Goal: Task Accomplishment & Management: Use online tool/utility

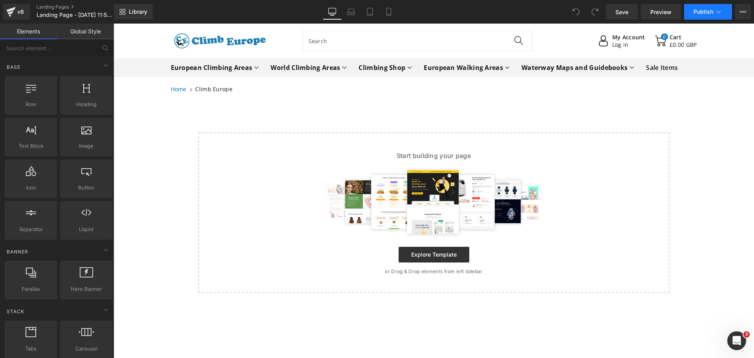
click at [721, 13] on icon at bounding box center [718, 12] width 8 height 8
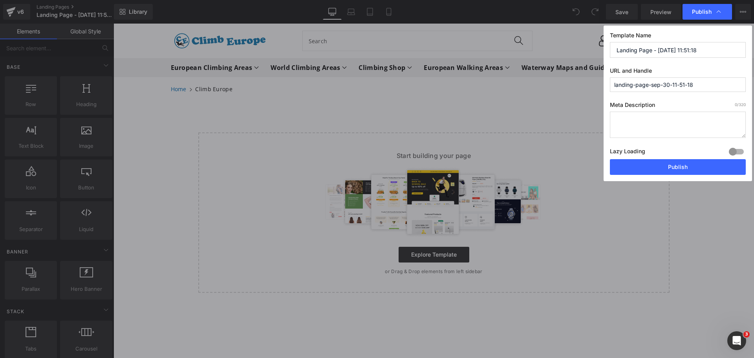
click at [721, 13] on icon at bounding box center [718, 12] width 8 height 8
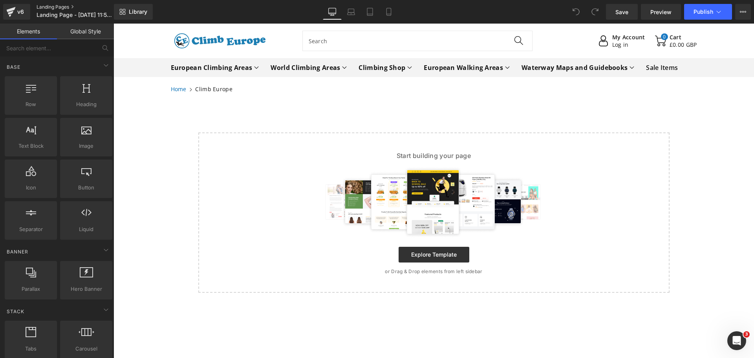
click at [43, 6] on link "Landing Pages" at bounding box center [82, 7] width 90 height 6
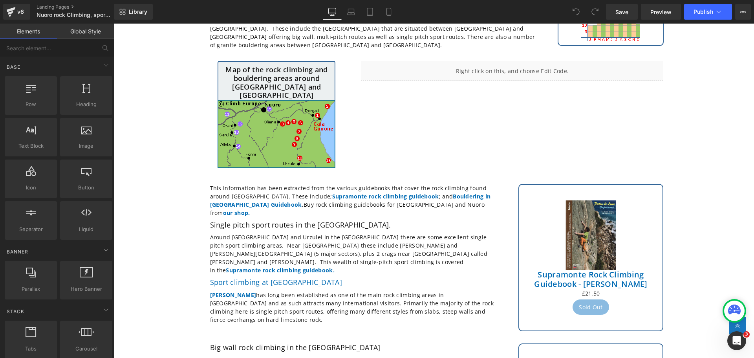
scroll to position [118, 0]
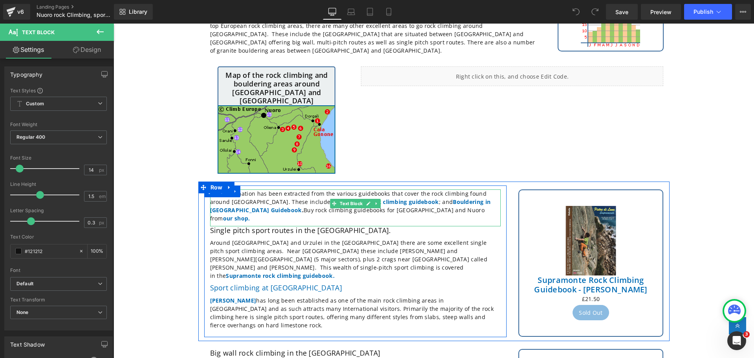
drag, startPoint x: 241, startPoint y: 192, endPoint x: 228, endPoint y: 184, distance: 14.4
click at [228, 189] on p "This information has been extracted from the various guidebooks that cover the …" at bounding box center [355, 205] width 290 height 33
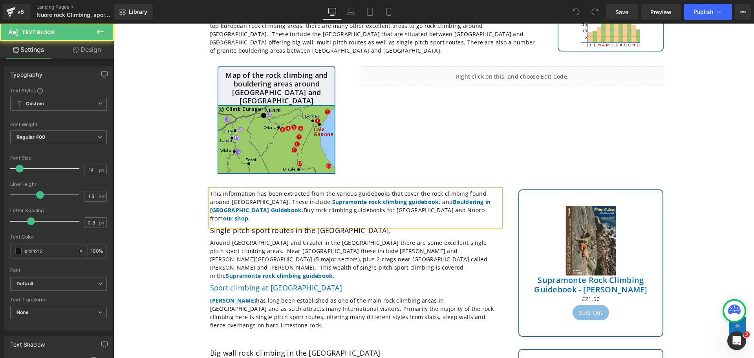
click at [241, 198] on strong "Bouldering in Sardinia Guidebook ." at bounding box center [350, 206] width 281 height 16
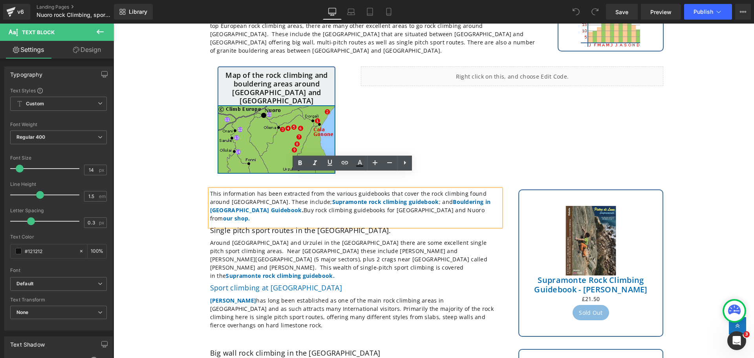
drag, startPoint x: 241, startPoint y: 195, endPoint x: 230, endPoint y: 187, distance: 13.1
click at [230, 189] on p "This information has been extracted from the various guidebooks that cover the …" at bounding box center [355, 205] width 290 height 33
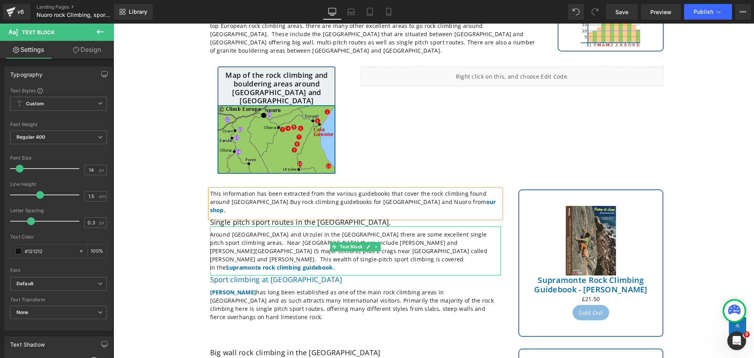
click at [343, 233] on p "Around Oliena and Urzulei in the Supramonte Mountains there are some excellent …" at bounding box center [355, 250] width 290 height 41
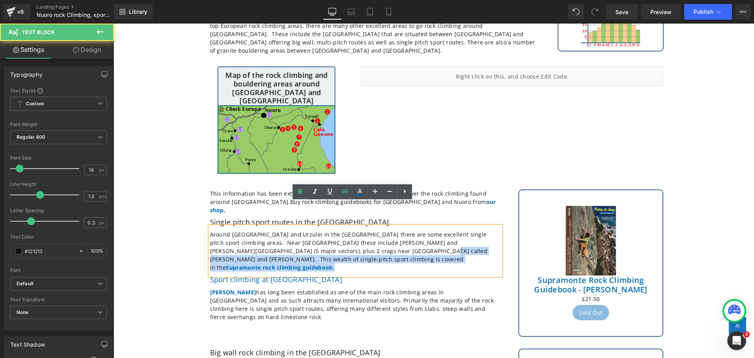
drag, startPoint x: 337, startPoint y: 236, endPoint x: 356, endPoint y: 230, distance: 20.1
click at [356, 230] on p "Around Oliena and Urzulei in the Supramonte Mountains there are some excellent …" at bounding box center [355, 250] width 290 height 41
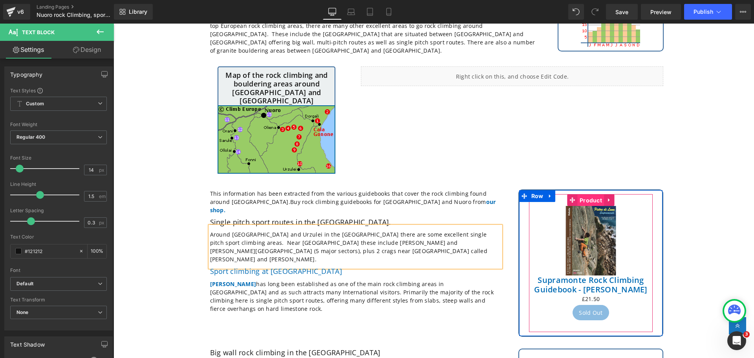
click at [584, 194] on span "Product" at bounding box center [590, 200] width 26 height 12
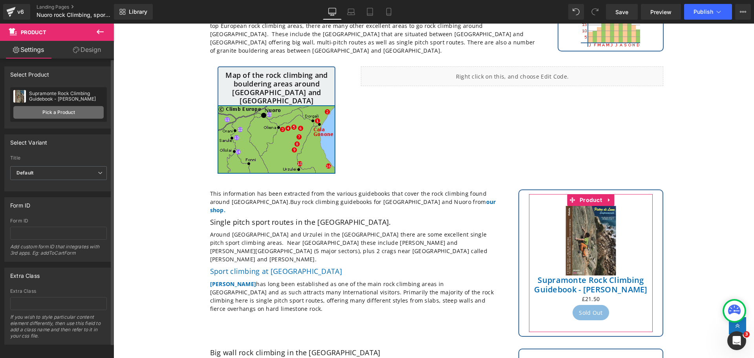
click at [58, 114] on link "Pick a Product" at bounding box center [58, 112] width 90 height 13
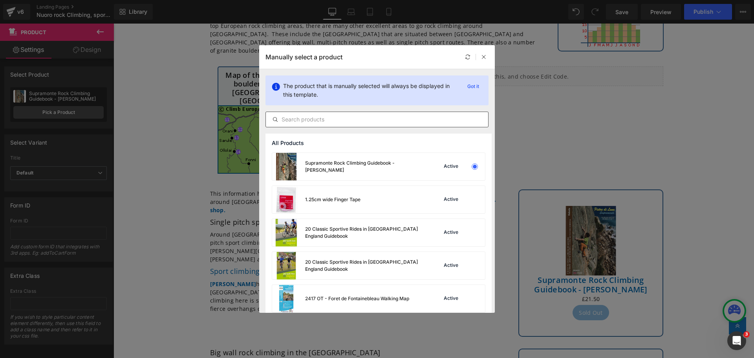
click at [296, 122] on input "text" at bounding box center [377, 119] width 222 height 9
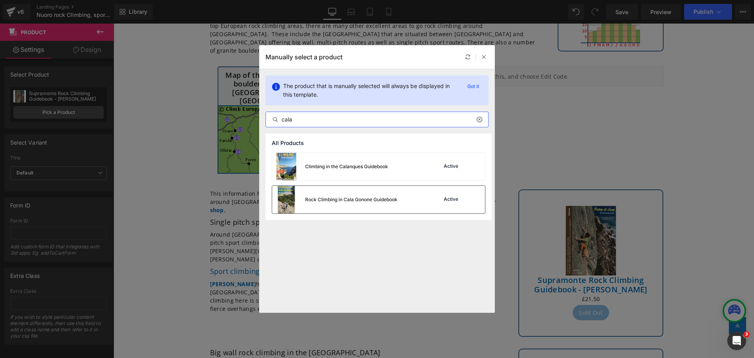
type input "cala"
click at [286, 195] on img at bounding box center [286, 199] width 28 height 27
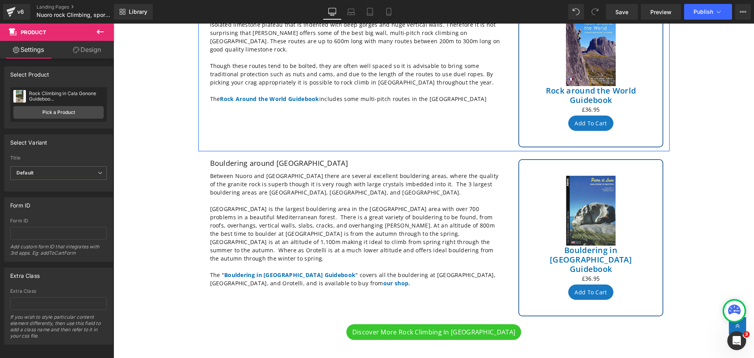
scroll to position [471, 0]
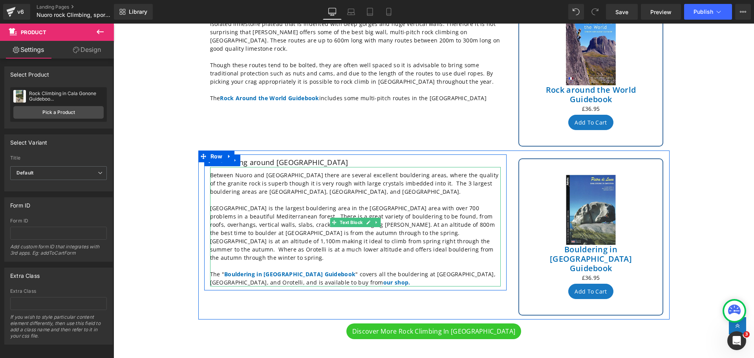
click at [219, 270] on p "The " Bouldering in Sardinia Guidebook " covers all the bouldering at Monte Ort…" at bounding box center [355, 278] width 290 height 16
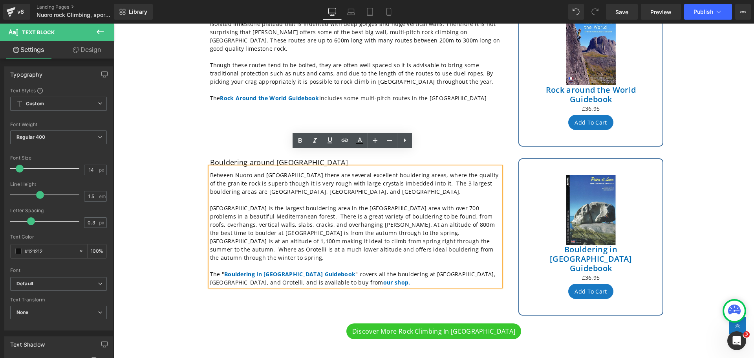
click at [217, 270] on p "The " Bouldering in Sardinia Guidebook " covers all the bouldering at Monte Ort…" at bounding box center [355, 278] width 290 height 16
click at [318, 270] on p "The Bouldering in Sardinia Guidebook " covers all the bouldering at Monte Ortob…" at bounding box center [355, 278] width 290 height 16
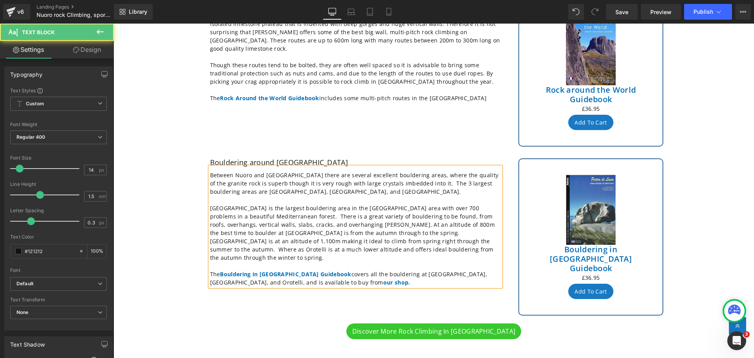
click at [431, 236] on p "Monte Ortobene is the largest bouldering area in the Nuoro area with over 700 p…" at bounding box center [355, 233] width 290 height 58
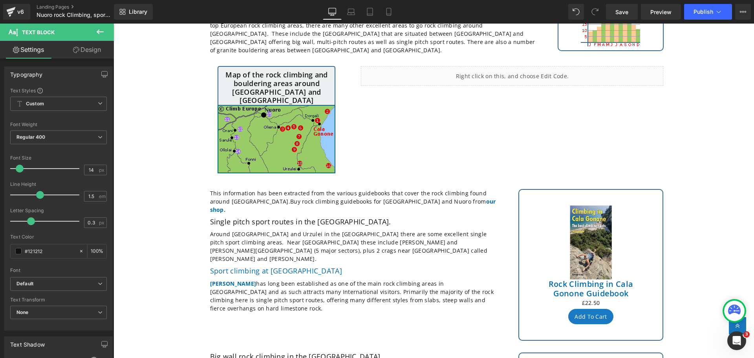
scroll to position [118, 0]
click at [718, 13] on icon at bounding box center [718, 12] width 4 height 2
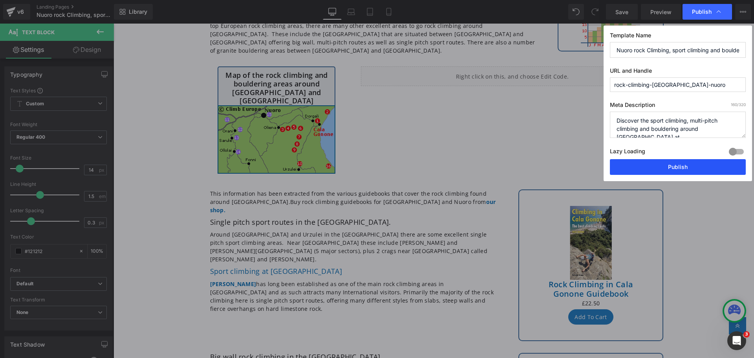
click at [649, 165] on button "Publish" at bounding box center [678, 167] width 136 height 16
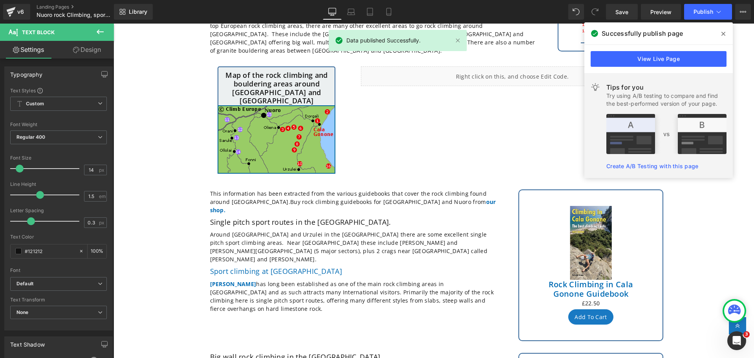
click at [722, 34] on icon at bounding box center [723, 34] width 4 height 6
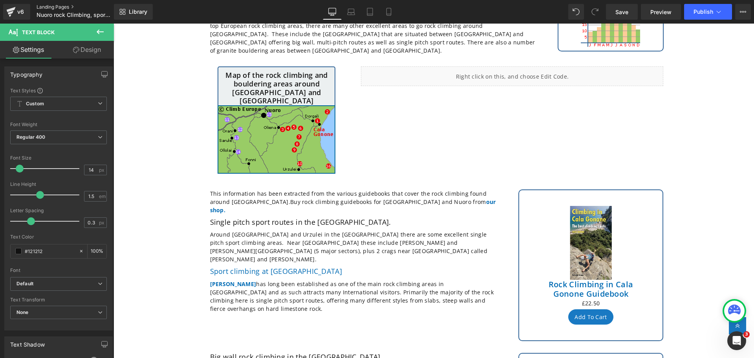
click at [55, 5] on link "Landing Pages" at bounding box center [82, 7] width 90 height 6
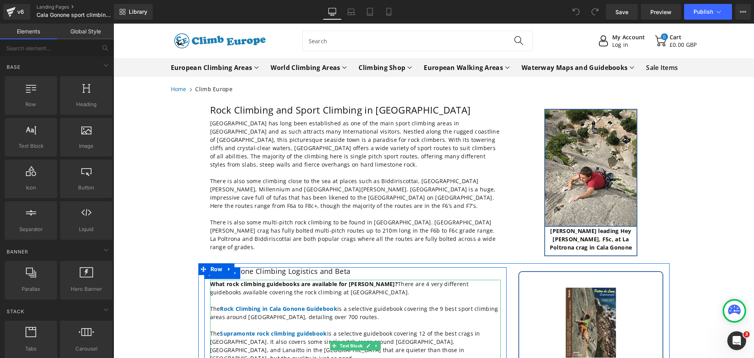
click at [418, 280] on p "What rock climbing guidebooks are available for Cala Gonone? There are 4 very d…" at bounding box center [355, 287] width 290 height 16
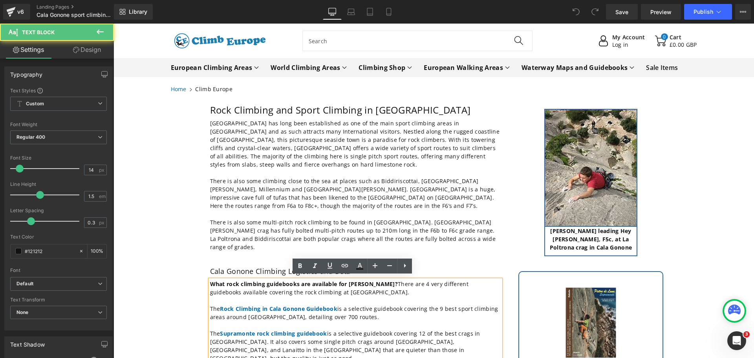
click at [418, 280] on p "What rock climbing guidebooks are available for Cala Gonone? There are 4 very d…" at bounding box center [355, 287] width 290 height 16
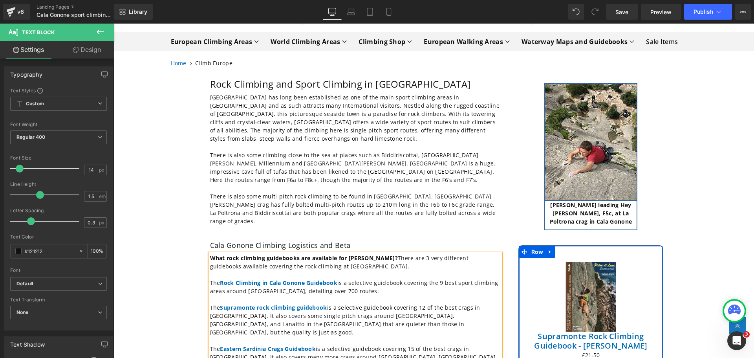
scroll to position [79, 0]
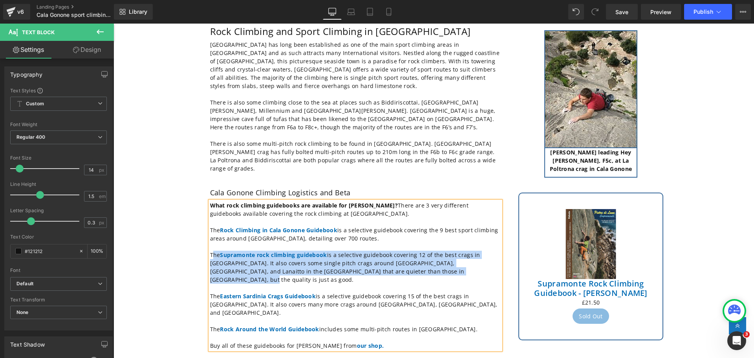
drag, startPoint x: 437, startPoint y: 268, endPoint x: 211, endPoint y: 249, distance: 227.3
click at [211, 250] on p "The Supramonte rock climbing guidebook is a selective guidebook covering 12 of …" at bounding box center [355, 266] width 290 height 33
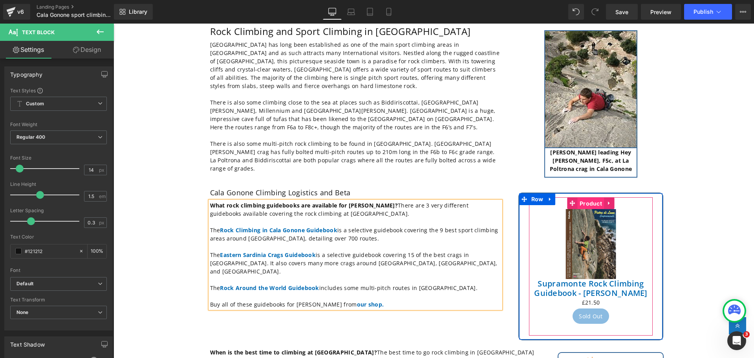
click at [581, 203] on span "Product" at bounding box center [590, 203] width 26 height 12
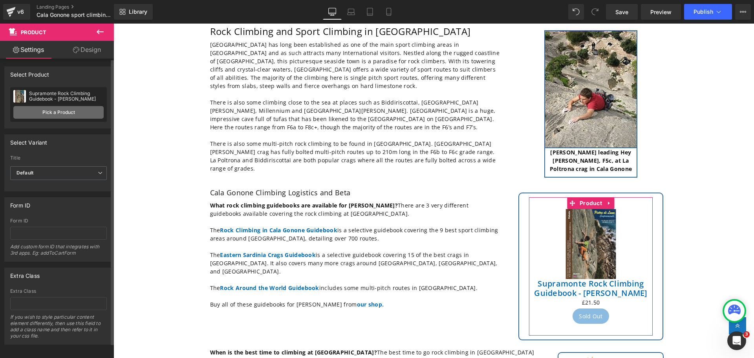
click at [65, 114] on link "Pick a Product" at bounding box center [58, 112] width 90 height 13
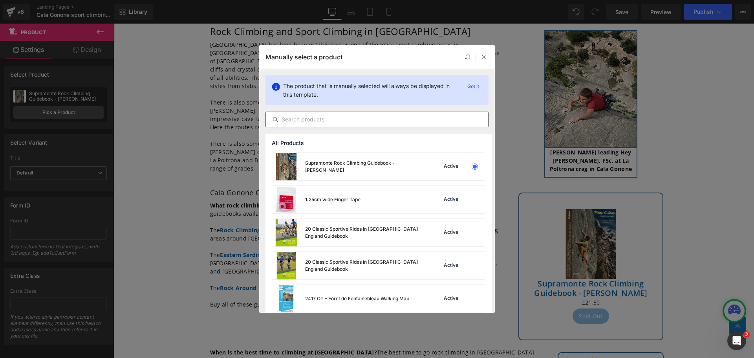
click at [304, 122] on input "text" at bounding box center [377, 119] width 222 height 9
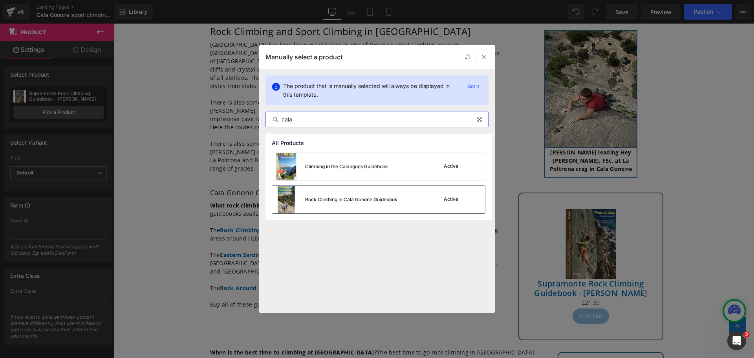
type input "cala"
click at [313, 198] on div "Rock Climbing in Cala Gonone Guidebook" at bounding box center [351, 199] width 92 height 7
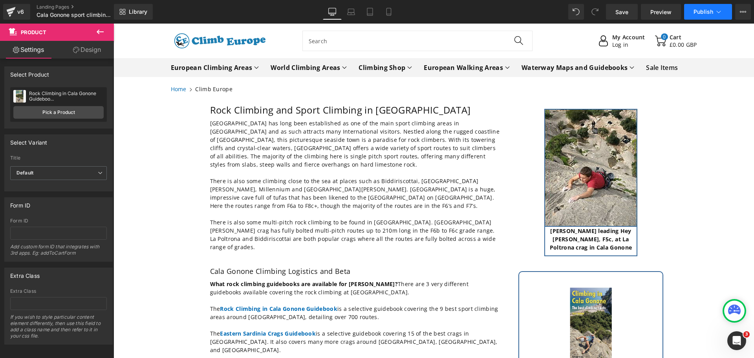
click at [718, 11] on icon at bounding box center [718, 12] width 8 height 8
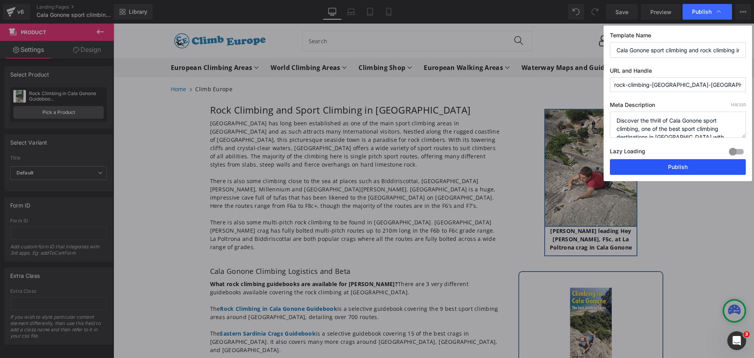
click at [676, 165] on button "Publish" at bounding box center [678, 167] width 136 height 16
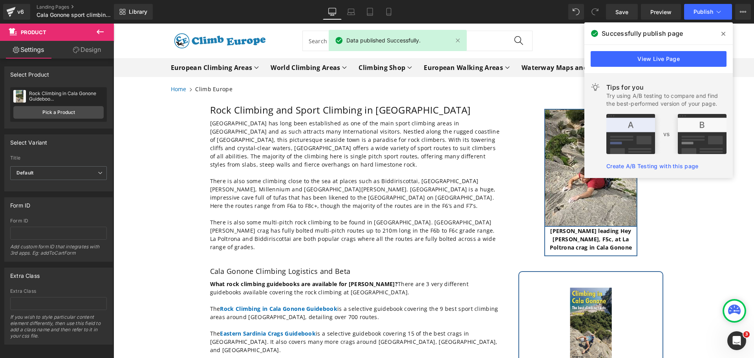
click at [724, 32] on icon at bounding box center [723, 34] width 4 height 6
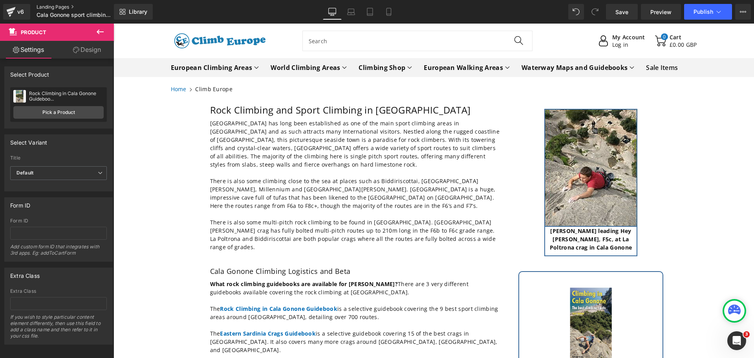
click at [56, 6] on link "Landing Pages" at bounding box center [82, 7] width 90 height 6
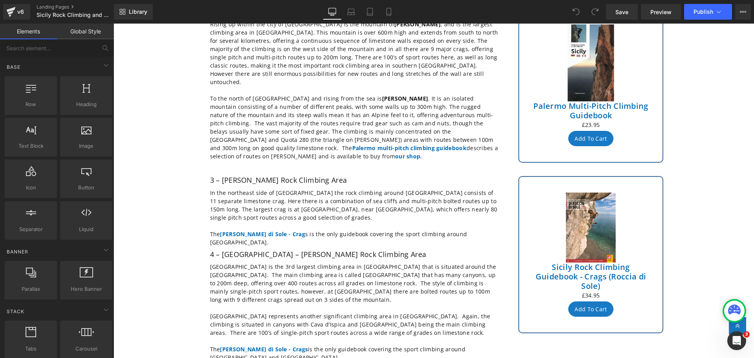
scroll to position [471, 0]
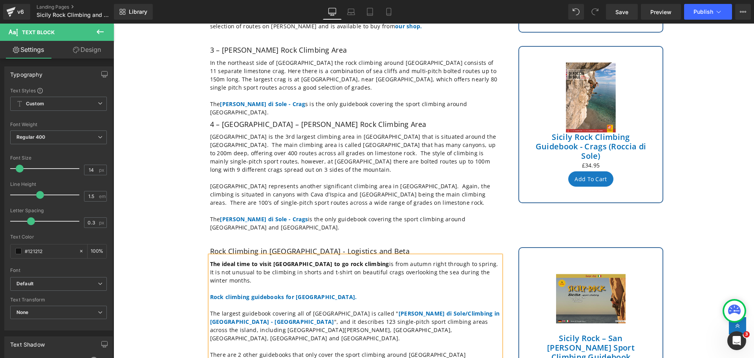
click at [720, 13] on icon at bounding box center [718, 12] width 8 height 8
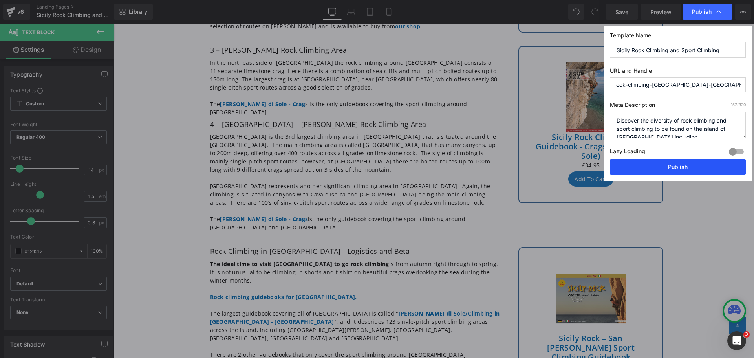
click at [677, 166] on button "Publish" at bounding box center [678, 167] width 136 height 16
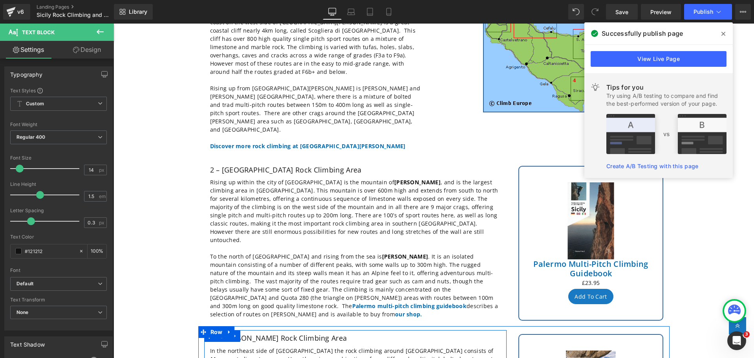
scroll to position [157, 0]
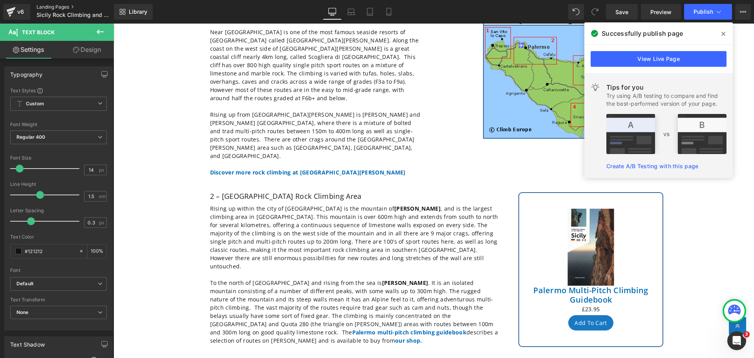
click at [60, 8] on link "Landing Pages" at bounding box center [82, 7] width 90 height 6
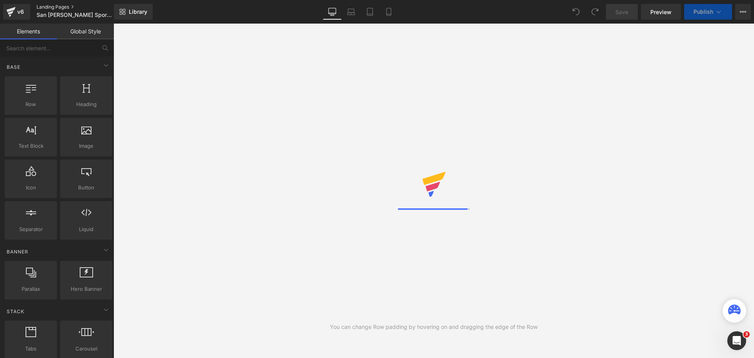
click at [56, 5] on link "Landing Pages" at bounding box center [82, 7] width 90 height 6
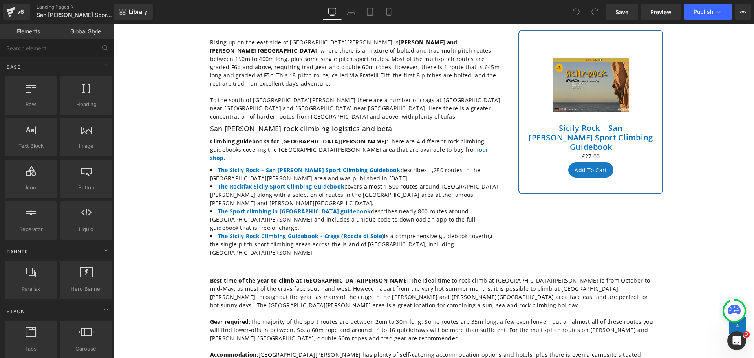
scroll to position [196, 0]
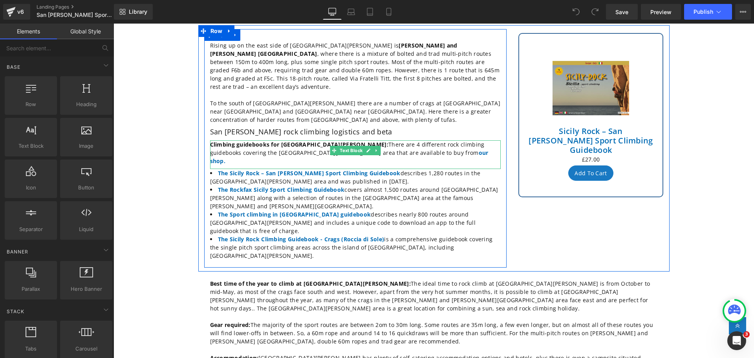
click at [315, 140] on p "Climbing guidebooks for [GEOGRAPHIC_DATA][PERSON_NAME]: There are 4 different r…" at bounding box center [355, 152] width 290 height 25
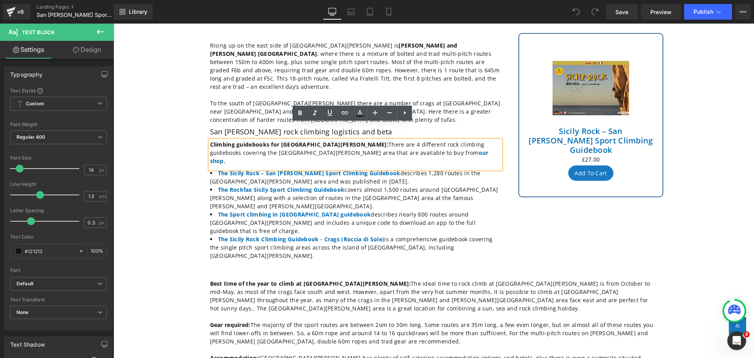
click at [334, 140] on p "Climbing guidebooks for [GEOGRAPHIC_DATA][PERSON_NAME]: There are 4 different r…" at bounding box center [355, 152] width 290 height 25
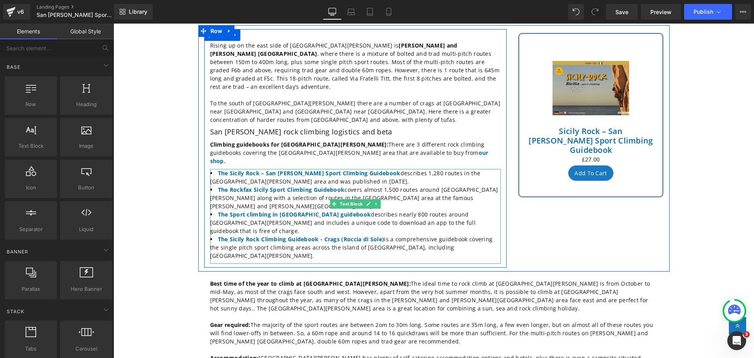
click at [421, 210] on li "The Sport climbing in [GEOGRAPHIC_DATA] guidebook describes nearly 800 routes a…" at bounding box center [355, 222] width 290 height 25
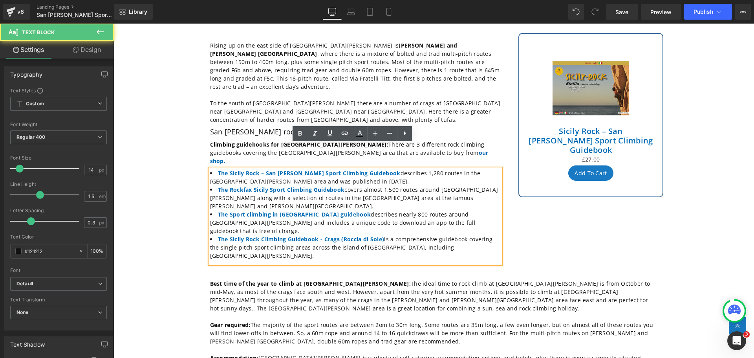
click at [416, 210] on li "The Sport climbing in [GEOGRAPHIC_DATA] guidebook describes nearly 800 routes a…" at bounding box center [355, 222] width 290 height 25
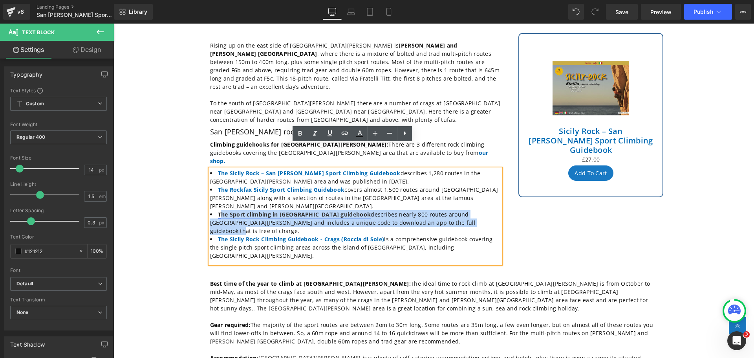
drag, startPoint x: 416, startPoint y: 190, endPoint x: 218, endPoint y: 180, distance: 198.1
click at [218, 210] on li "The Sport climbing in [GEOGRAPHIC_DATA] guidebook describes nearly 800 routes a…" at bounding box center [355, 222] width 290 height 25
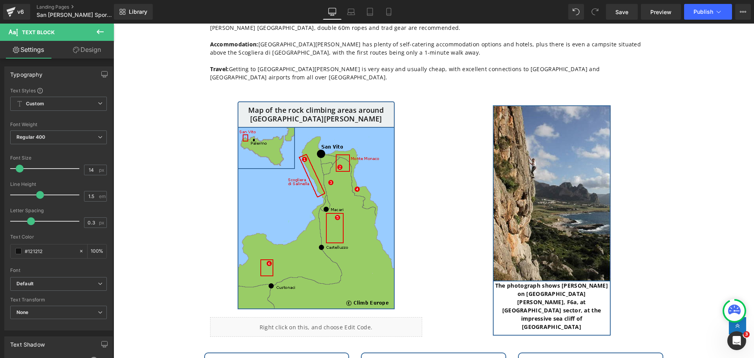
scroll to position [628, 0]
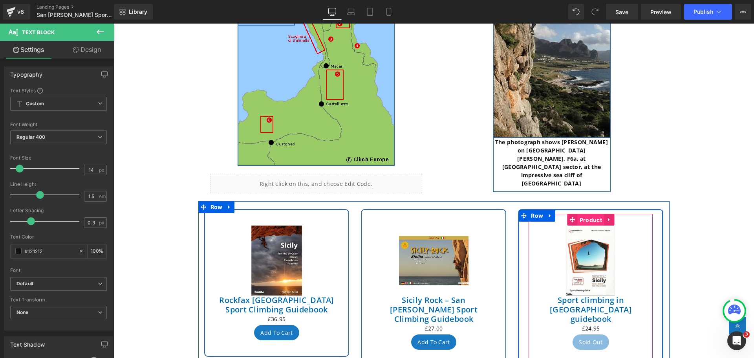
click at [591, 214] on span "Product" at bounding box center [590, 220] width 26 height 12
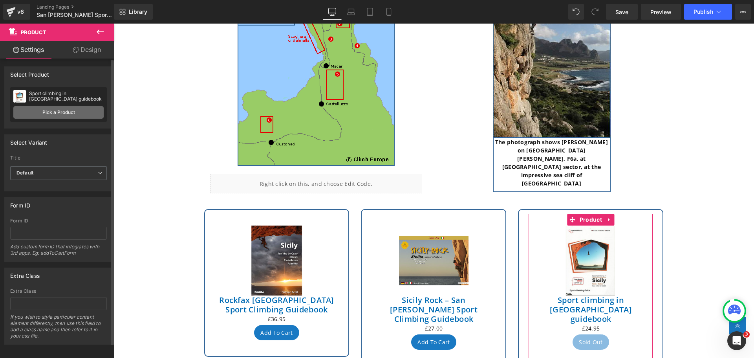
click at [49, 109] on link "Pick a Product" at bounding box center [58, 112] width 90 height 13
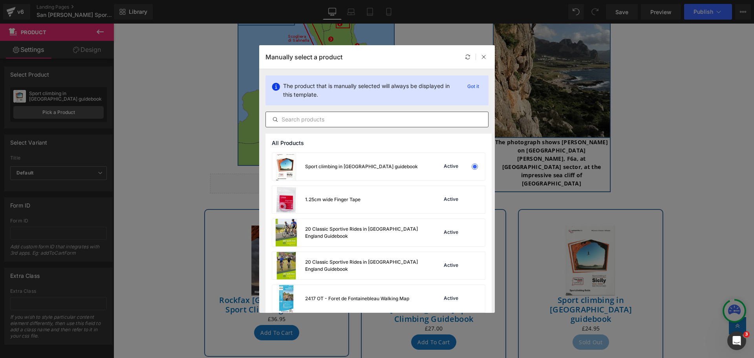
click at [308, 123] on input "text" at bounding box center [377, 119] width 222 height 9
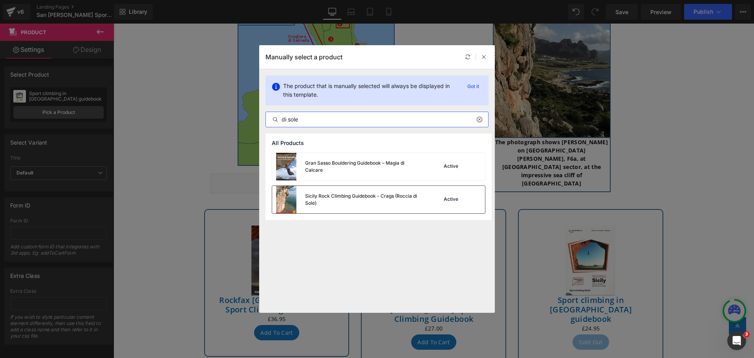
type input "di sole"
click at [284, 199] on img at bounding box center [286, 199] width 28 height 27
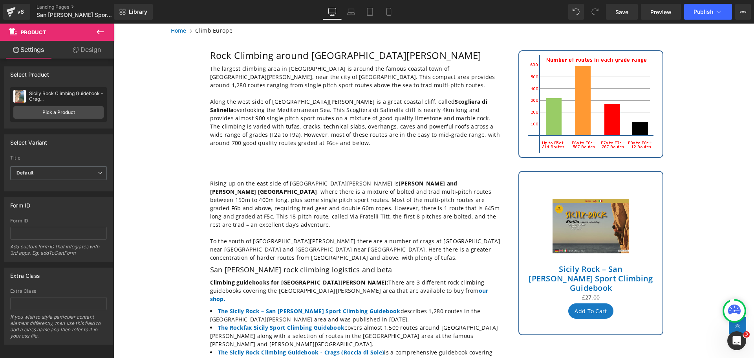
scroll to position [39, 0]
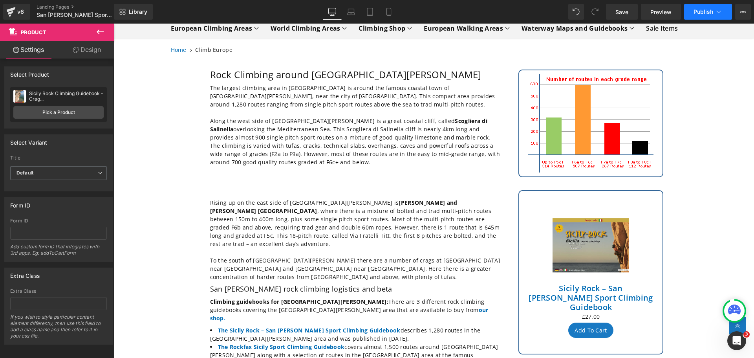
click at [718, 13] on icon at bounding box center [718, 12] width 8 height 8
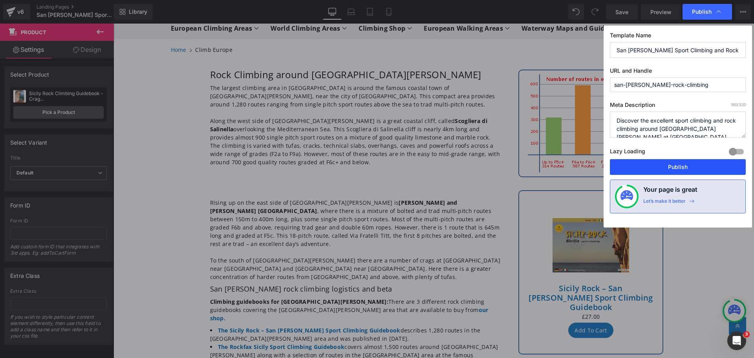
click at [657, 172] on button "Publish" at bounding box center [678, 167] width 136 height 16
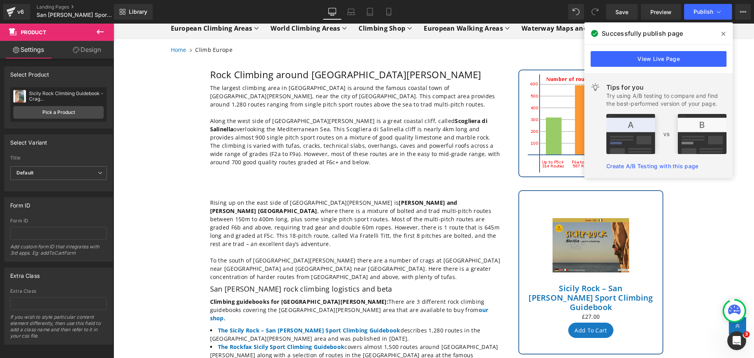
click at [724, 33] on icon at bounding box center [723, 34] width 4 height 4
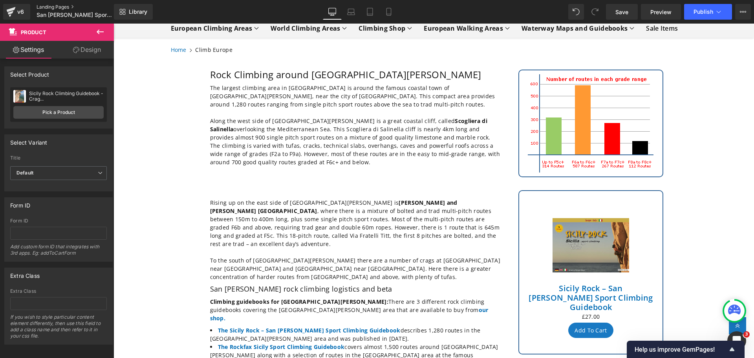
click at [50, 7] on link "Landing Pages" at bounding box center [82, 7] width 90 height 6
